Goal: Information Seeking & Learning: Learn about a topic

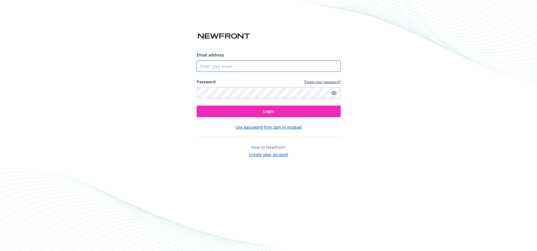
click at [265, 68] on input "Email address" at bounding box center [269, 66] width 144 height 12
type input "[PERSON_NAME][EMAIL_ADDRESS][PERSON_NAME][DOMAIN_NAME]"
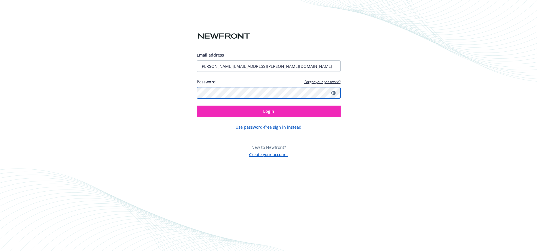
click at [197, 105] on button "Login" at bounding box center [269, 111] width 144 height 12
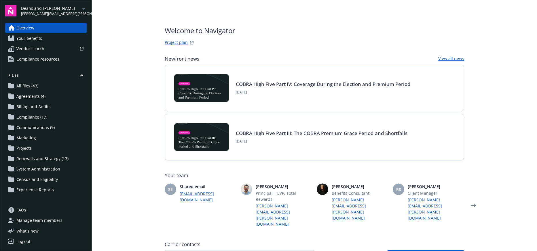
click at [38, 40] on span "Your benefits" at bounding box center [29, 38] width 26 height 9
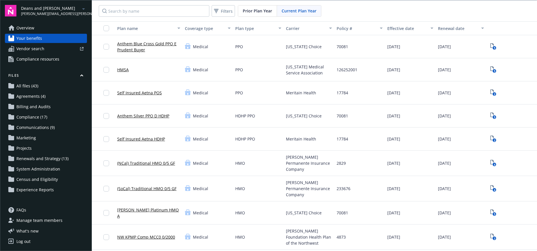
click at [289, 80] on div "[US_STATE] Medical Service Association" at bounding box center [309, 69] width 51 height 23
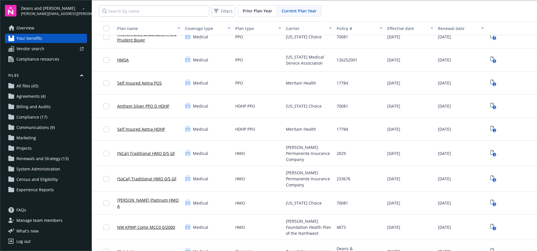
scroll to position [10, 0]
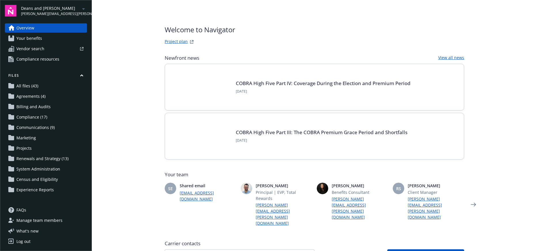
scroll to position [1, 0]
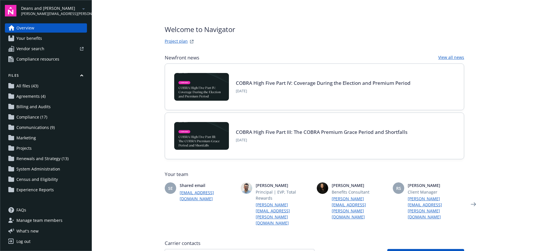
click at [18, 41] on span "Your benefits" at bounding box center [29, 38] width 26 height 9
